Goal: Information Seeking & Learning: Learn about a topic

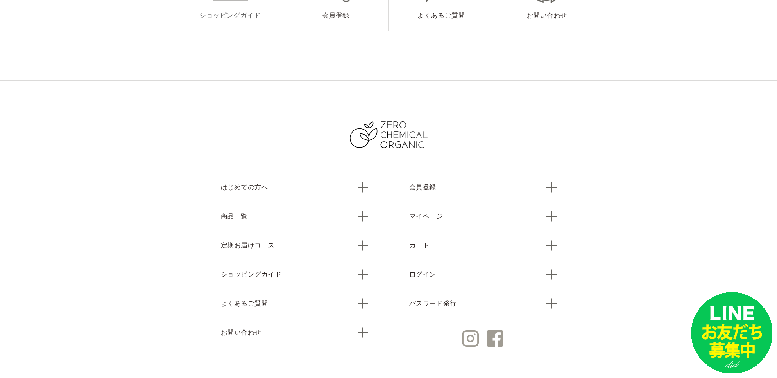
scroll to position [409, 0]
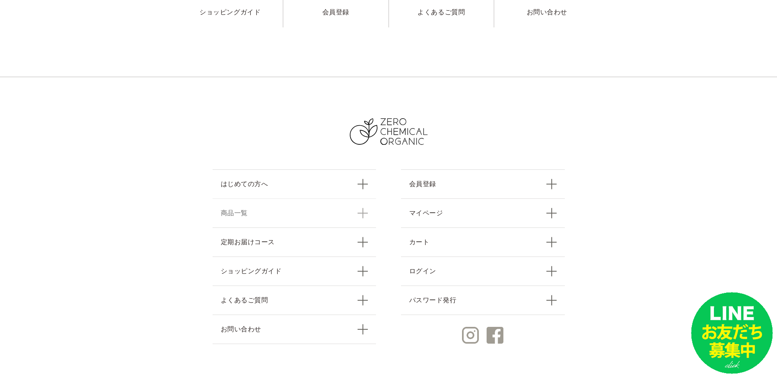
click at [363, 212] on link "商品一覧" at bounding box center [294, 213] width 164 height 29
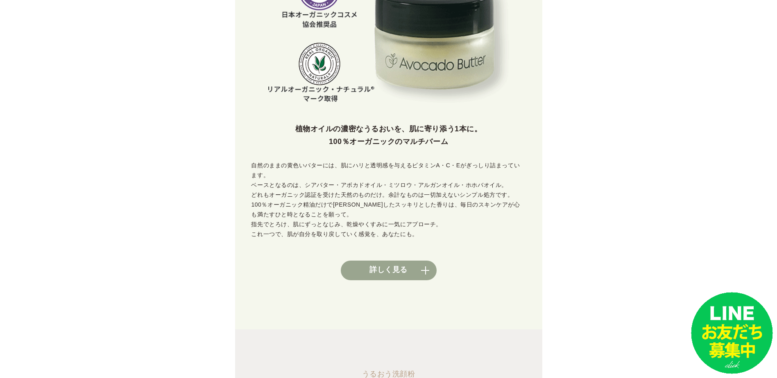
scroll to position [327, 0]
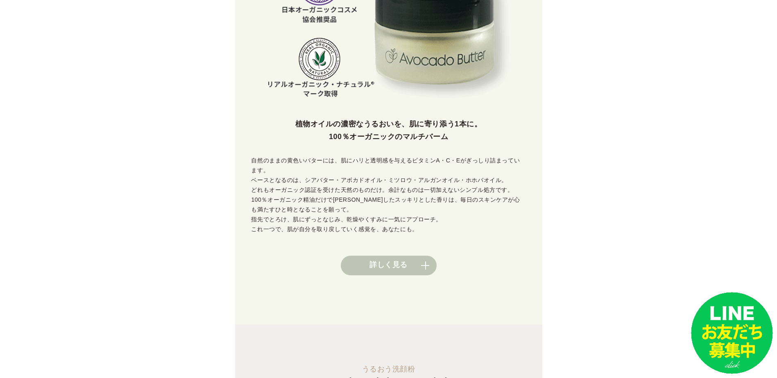
click at [426, 256] on link "詳しく見る" at bounding box center [389, 266] width 96 height 20
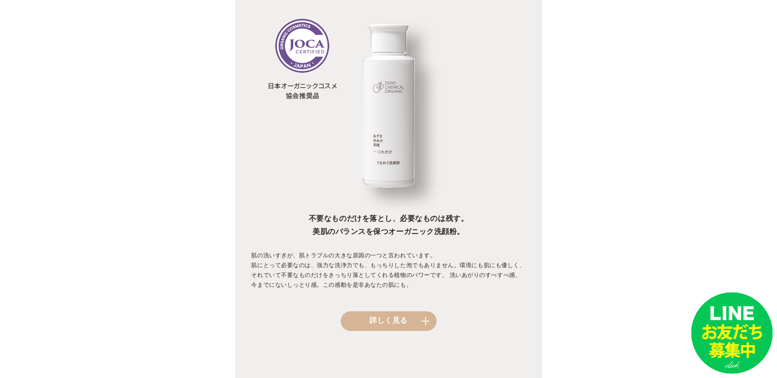
scroll to position [819, 0]
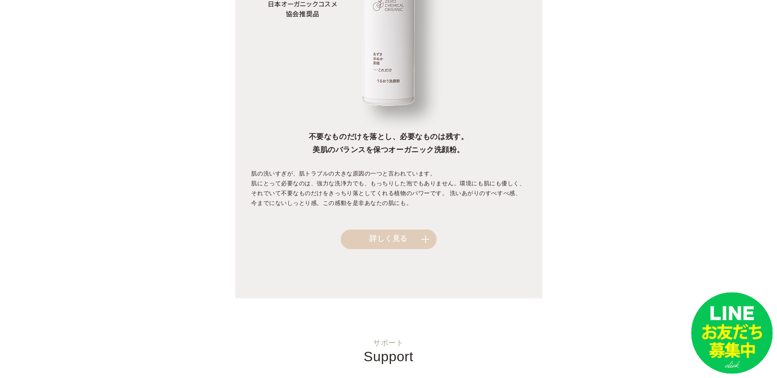
click at [425, 230] on link "詳しく見る" at bounding box center [389, 240] width 96 height 20
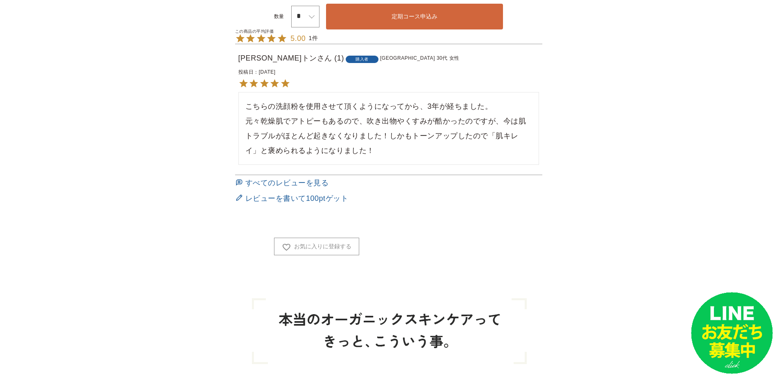
scroll to position [737, 0]
